Goal: Task Accomplishment & Management: Use online tool/utility

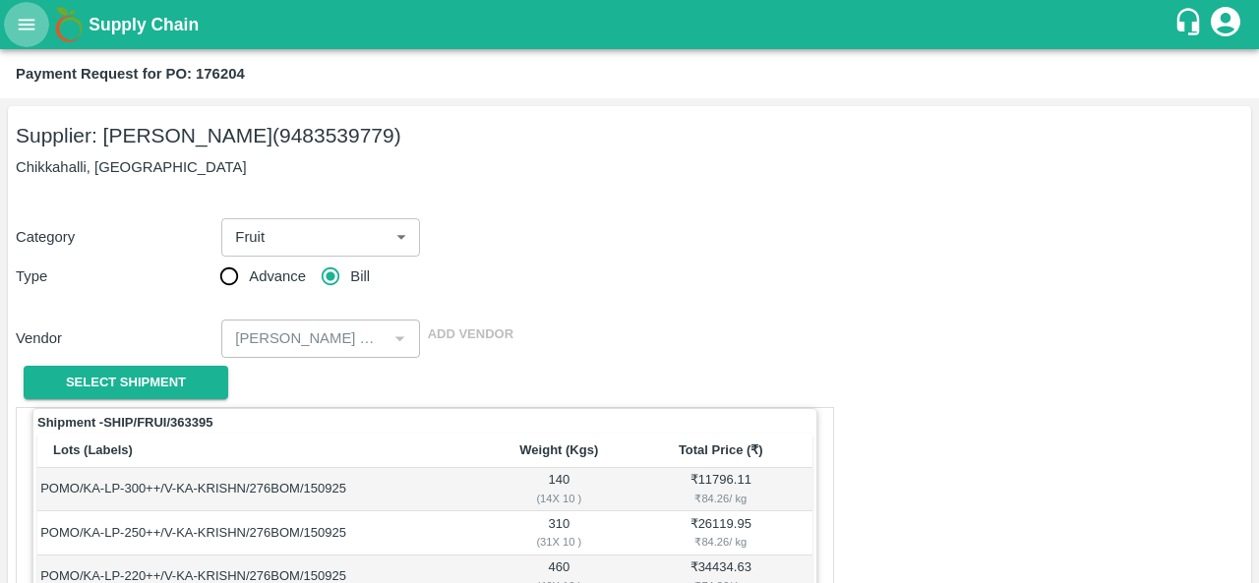
click at [25, 19] on icon "open drawer" at bounding box center [27, 25] width 22 height 22
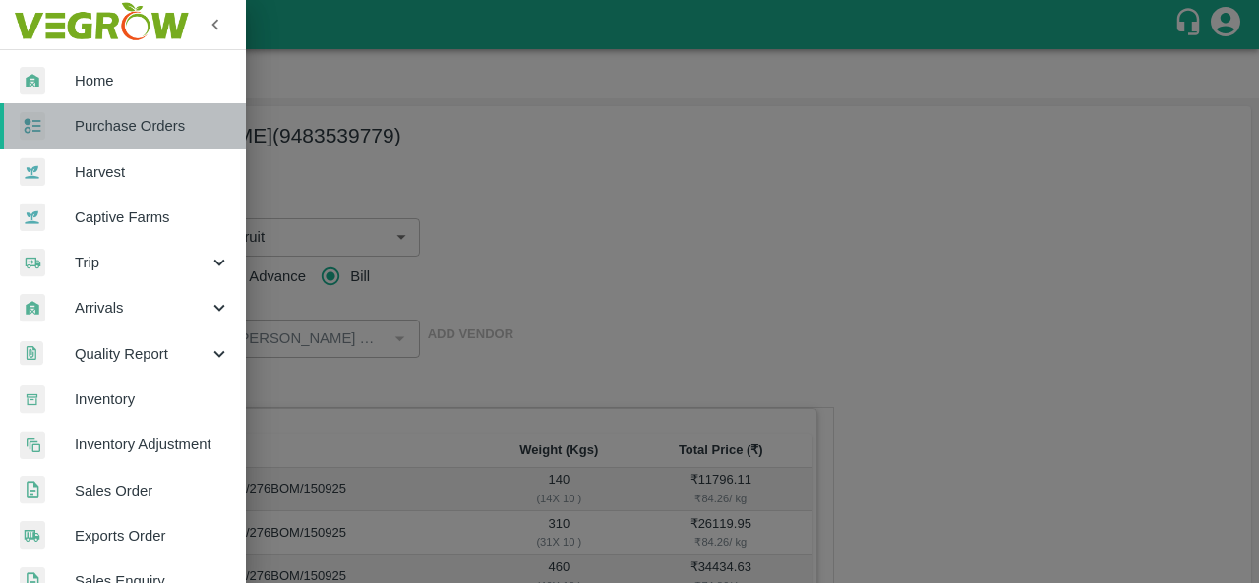
drag, startPoint x: 126, startPoint y: 128, endPoint x: 148, endPoint y: 135, distance: 22.7
click at [126, 128] on span "Purchase Orders" at bounding box center [152, 126] width 155 height 22
